Goal: Task Accomplishment & Management: Manage account settings

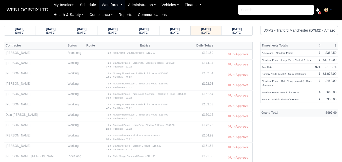
select select "1"
click at [226, 35] on div "[DATE] [DATE]" at bounding box center [236, 30] width 23 height 9
select select "1"
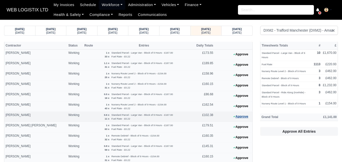
click at [235, 117] on button "Approve" at bounding box center [240, 116] width 20 height 7
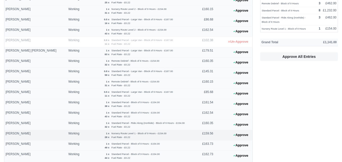
scroll to position [84, 0]
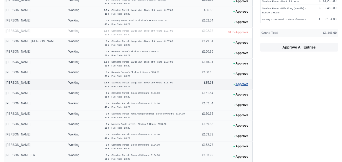
click at [239, 83] on button "Approve" at bounding box center [240, 84] width 20 height 7
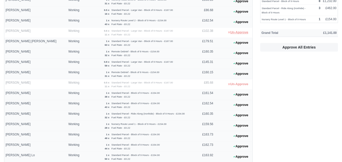
click at [245, 31] on button "Un-Approve" at bounding box center [238, 32] width 26 height 7
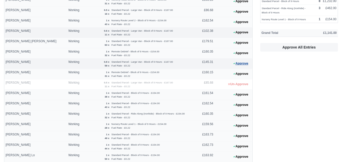
click at [238, 62] on button "Approve" at bounding box center [240, 63] width 20 height 7
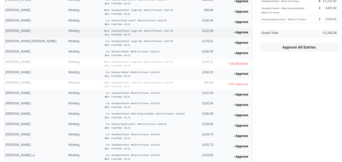
scroll to position [0, 0]
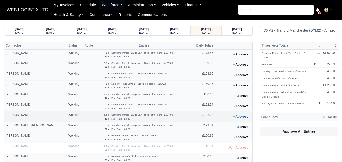
click at [240, 119] on button "Approve" at bounding box center [240, 116] width 20 height 7
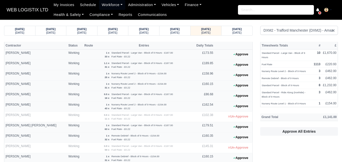
click at [244, 64] on button "Approve" at bounding box center [240, 64] width 20 height 7
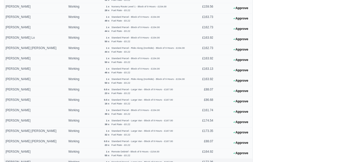
scroll to position [231, 0]
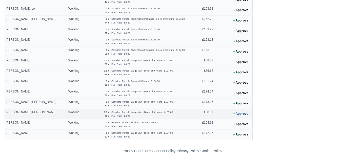
click at [234, 112] on icon at bounding box center [234, 113] width 2 height 3
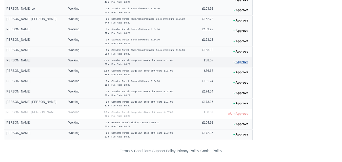
click at [242, 64] on button "Approve" at bounding box center [240, 61] width 20 height 7
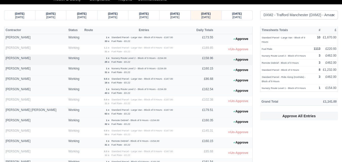
scroll to position [0, 0]
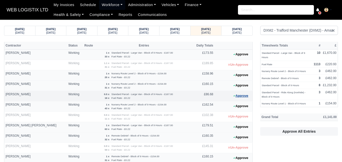
click at [236, 96] on button "Approve" at bounding box center [240, 95] width 20 height 7
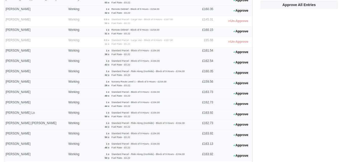
scroll to position [231, 0]
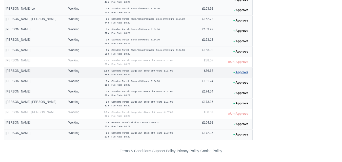
click at [235, 72] on button "Approve" at bounding box center [240, 72] width 20 height 7
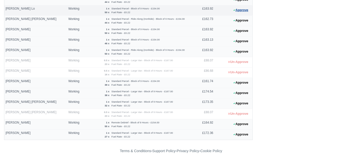
click at [241, 11] on button "Approve" at bounding box center [240, 10] width 20 height 7
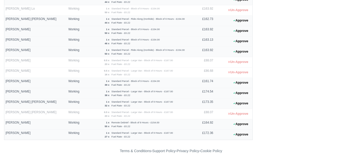
scroll to position [189, 0]
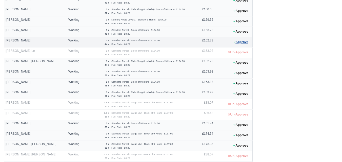
click at [236, 42] on button "Approve" at bounding box center [240, 41] width 20 height 7
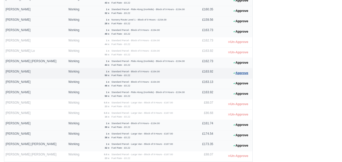
click at [241, 76] on button "Approve" at bounding box center [240, 73] width 20 height 7
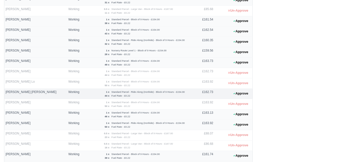
scroll to position [147, 0]
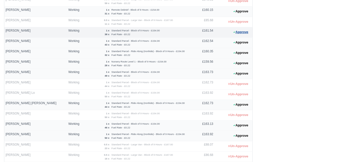
click at [250, 32] on button "Approve" at bounding box center [240, 32] width 20 height 7
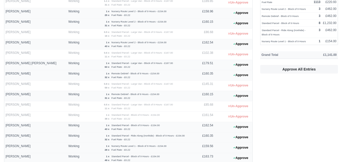
scroll to position [231, 0]
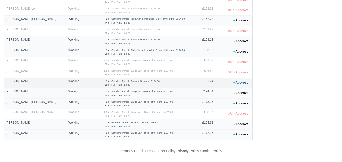
click at [238, 86] on button "Approve" at bounding box center [240, 82] width 20 height 7
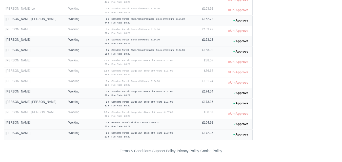
scroll to position [189, 0]
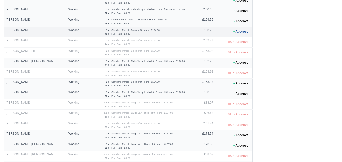
click at [238, 31] on button "Approve" at bounding box center [240, 31] width 20 height 7
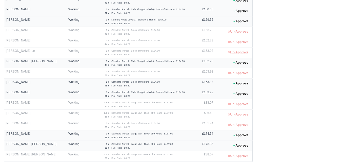
scroll to position [147, 0]
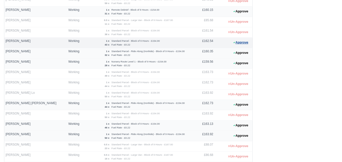
click at [241, 43] on button "Approve" at bounding box center [240, 42] width 20 height 7
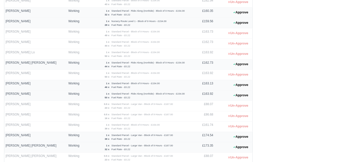
scroll to position [189, 0]
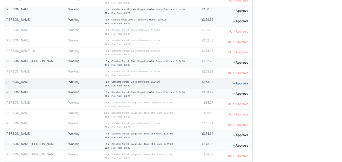
click at [236, 85] on button "Approve" at bounding box center [240, 83] width 20 height 7
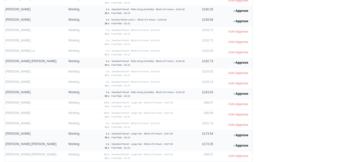
scroll to position [104, 0]
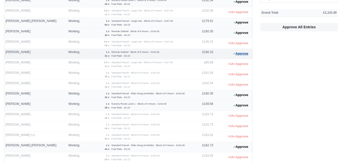
click at [234, 55] on icon at bounding box center [234, 53] width 2 height 3
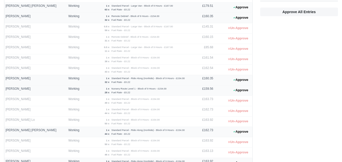
scroll to position [231, 0]
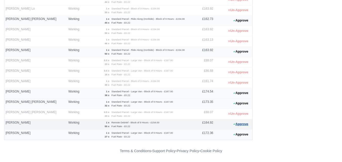
click at [237, 122] on button "Approve" at bounding box center [240, 124] width 20 height 7
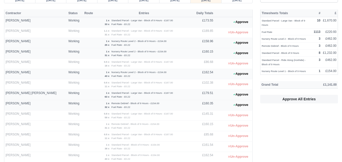
scroll to position [20, 0]
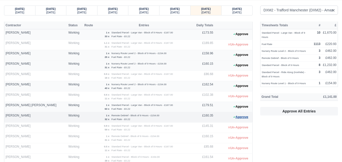
click at [242, 116] on button "Approve" at bounding box center [240, 117] width 20 height 7
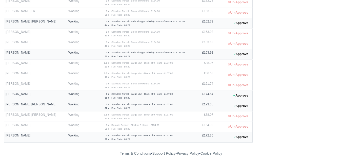
scroll to position [231, 0]
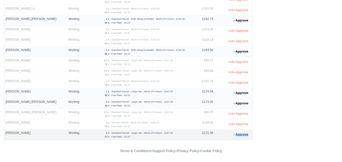
click at [243, 136] on button "Approve" at bounding box center [240, 134] width 20 height 7
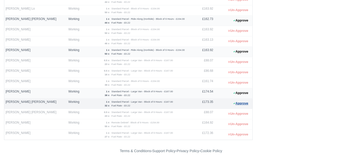
click at [243, 103] on button "Approve" at bounding box center [240, 103] width 20 height 7
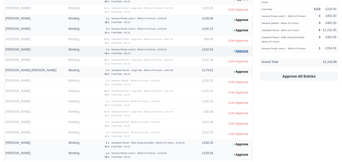
scroll to position [0, 0]
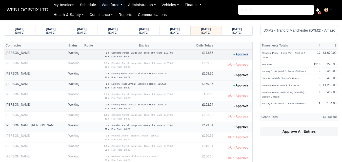
click at [234, 55] on icon at bounding box center [234, 55] width 2 height 2
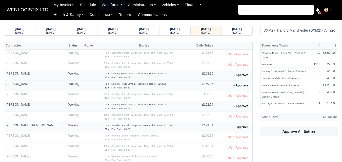
scroll to position [231, 0]
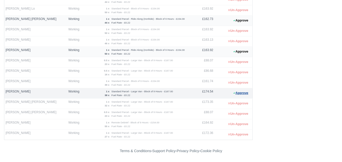
click at [232, 94] on button "Approve" at bounding box center [240, 92] width 20 height 7
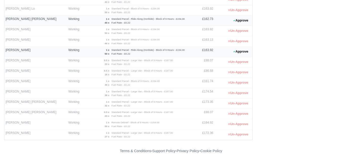
scroll to position [0, 0]
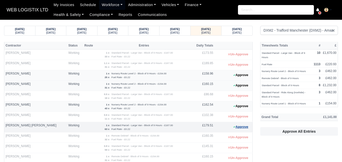
click at [243, 126] on button "Approve" at bounding box center [240, 126] width 20 height 7
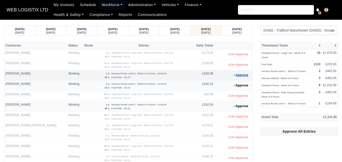
click at [233, 76] on icon at bounding box center [234, 75] width 2 height 3
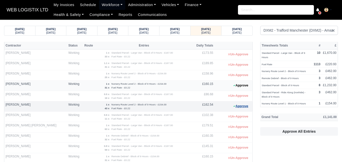
click at [245, 104] on button "Approve" at bounding box center [240, 106] width 20 height 7
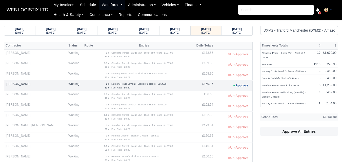
click at [240, 87] on button "Approve" at bounding box center [240, 85] width 20 height 7
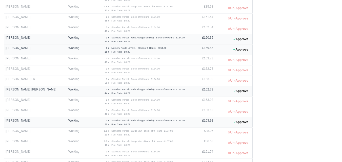
scroll to position [169, 0]
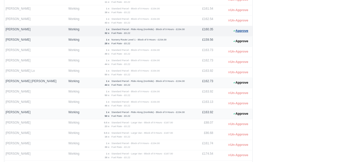
click at [238, 31] on button "Approve" at bounding box center [240, 30] width 20 height 7
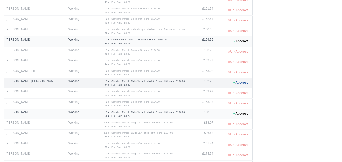
click at [236, 83] on button "Approve" at bounding box center [240, 82] width 20 height 7
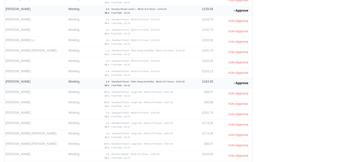
scroll to position [211, 0]
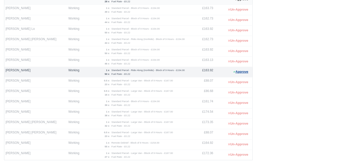
click at [241, 73] on button "Approve" at bounding box center [240, 71] width 20 height 7
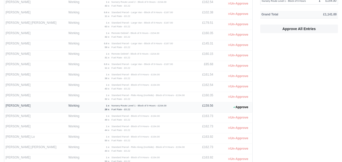
scroll to position [126, 0]
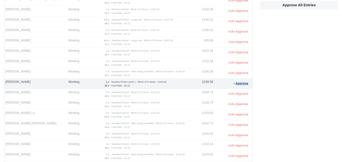
click at [240, 80] on button "Approve" at bounding box center [240, 83] width 20 height 7
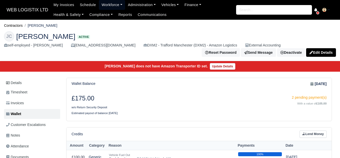
click at [109, 7] on link "Workforce" at bounding box center [112, 5] width 26 height 10
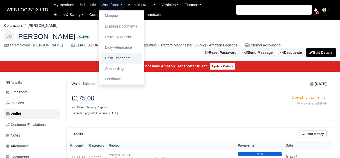
click at [119, 59] on link "Daily Timesheet" at bounding box center [121, 58] width 41 height 11
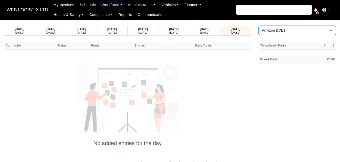
click at [291, 34] on select "Amazon DCE1 DWN2 - Knowsley (DWN2) - Amazon Logistics (L34 7XL) DXM2 - Trafford…" at bounding box center [297, 30] width 77 height 9
select select "1"
click at [259, 26] on select "Amazon DCE1 DWN2 - Knowsley (DWN2) - Amazon Logistics (L34 7XL) DXM2 - Trafford…" at bounding box center [297, 30] width 77 height 9
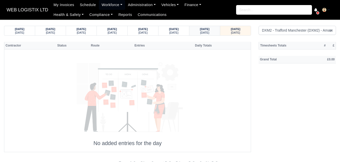
click at [205, 31] on small "[DATE]" at bounding box center [204, 32] width 9 height 3
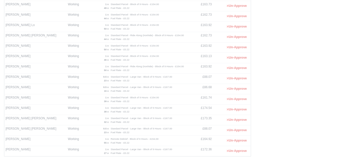
scroll to position [231, 0]
